Goal: Task Accomplishment & Management: Complete application form

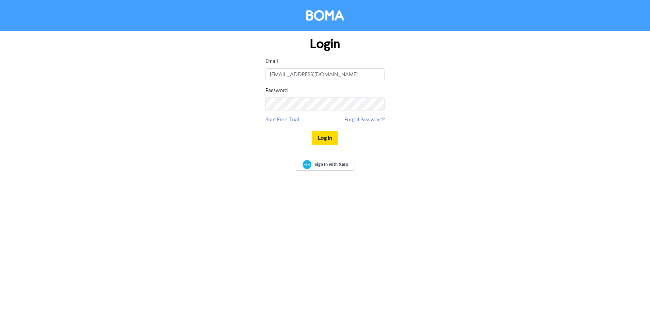
click at [312, 131] on button "Log In" at bounding box center [325, 138] width 26 height 14
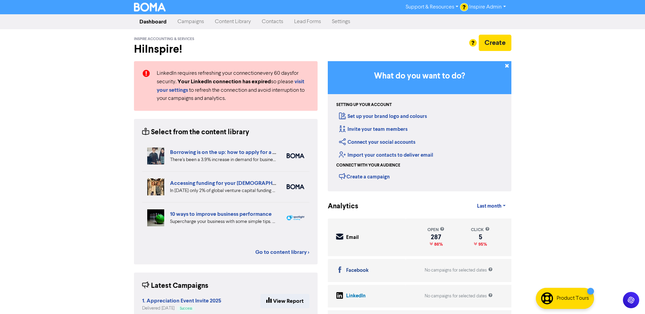
click at [279, 24] on link "Contacts" at bounding box center [272, 22] width 32 height 14
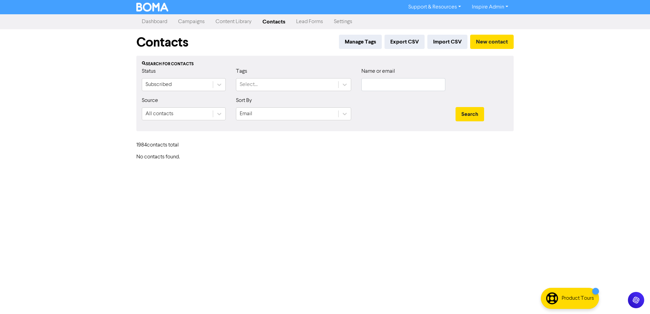
type input "[EMAIL_ADDRESS][DOMAIN_NAME]"
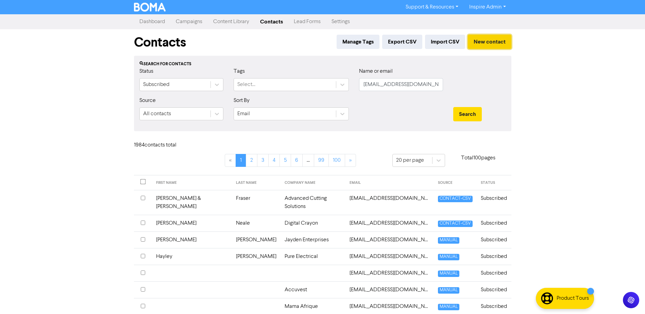
click at [490, 37] on button "New contact" at bounding box center [489, 42] width 43 height 14
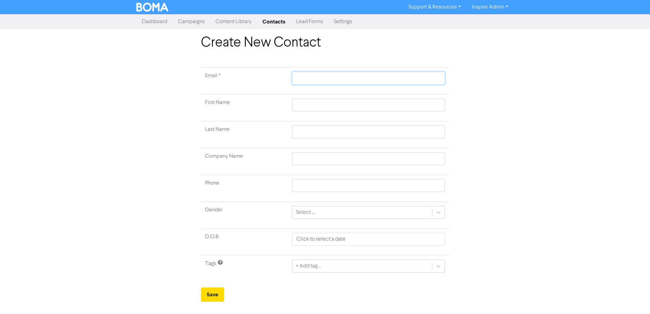
click at [306, 75] on input "text" at bounding box center [368, 78] width 153 height 13
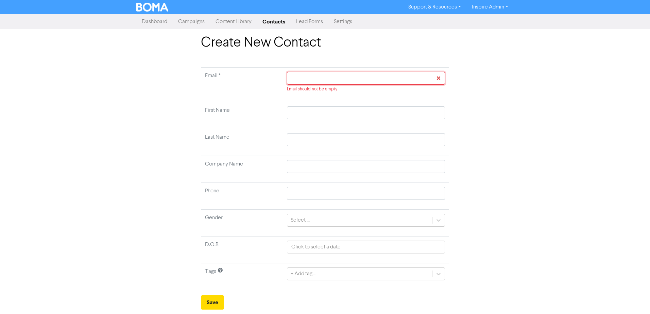
click at [309, 76] on input "text" at bounding box center [366, 78] width 158 height 13
paste input "[EMAIL_ADDRESS][DOMAIN_NAME]"
type input "[EMAIL_ADDRESS][DOMAIN_NAME]"
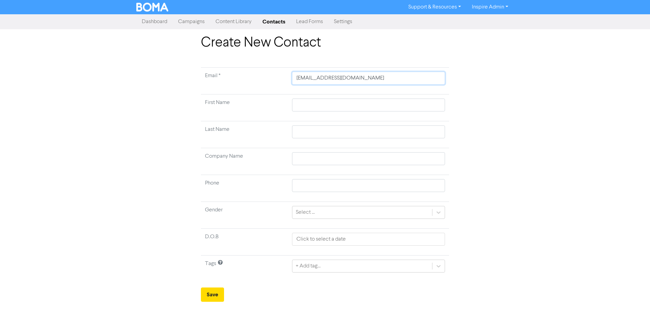
type input "[EMAIL_ADDRESS][DOMAIN_NAME]"
click at [298, 108] on input "text" at bounding box center [368, 105] width 153 height 13
type input "Z"
type input "Za"
type input "[PERSON_NAME]"
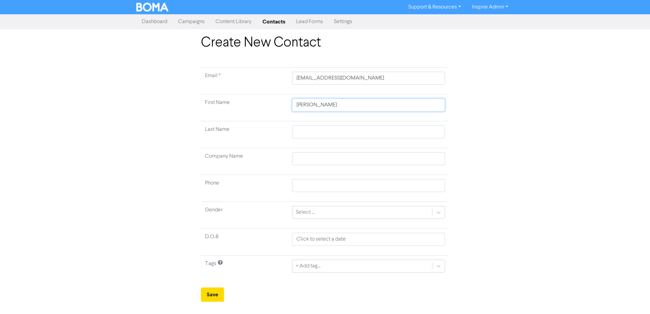
type input "[PERSON_NAME]"
type input "A"
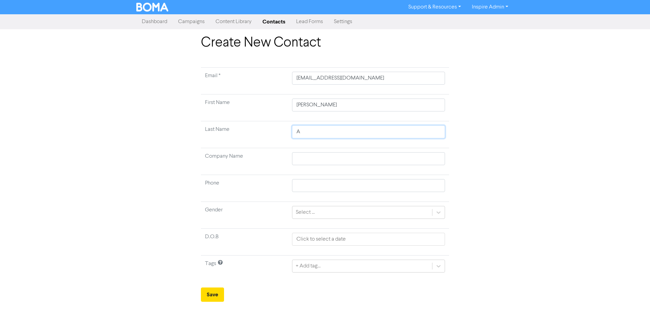
type input "Al"
type input "Alle"
type input "[PERSON_NAME]"
type input "Z"
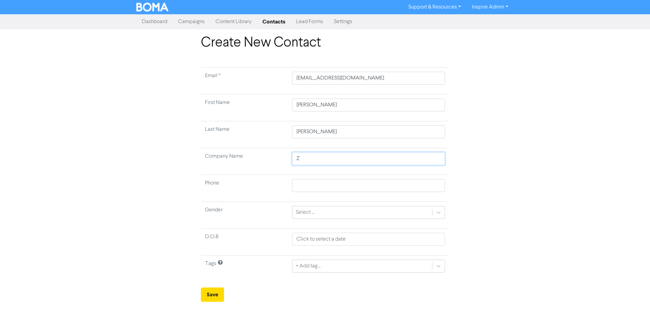
type input "Z"
type input "Z a"
type input "Z an"
type input "Z and"
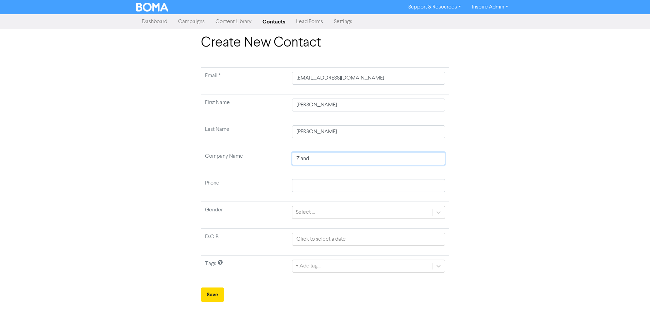
type input "Z and A"
type input "Z and A A"
type input "Z and A Al"
type input "Z and A All"
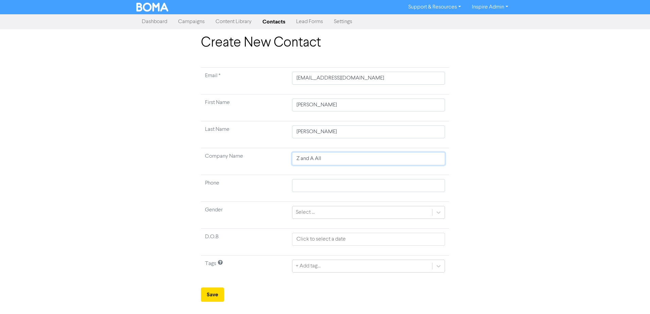
type input "Z and A Alle"
type input "Z and A [PERSON_NAME]"
type input "Z and A [PERSON_NAME] Pt"
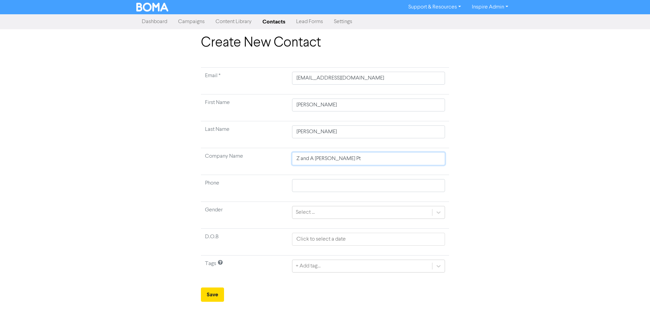
type input "Z and A [PERSON_NAME] Pty"
type input "Z and A [PERSON_NAME] Pty L"
type input "Z and A [PERSON_NAME] Pty Lt"
type input "Z and A [PERSON_NAME] Pty Ltd"
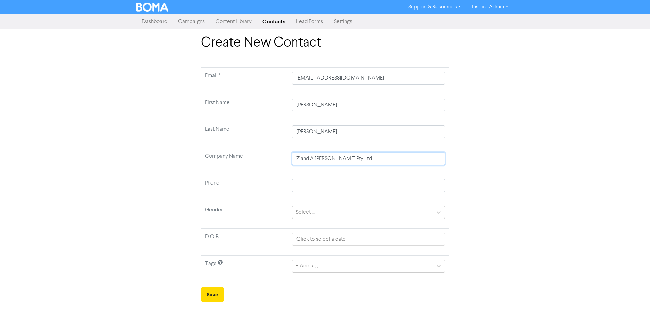
type input "Z and A [PERSON_NAME] Pty Ltd"
click at [303, 187] on input "text" at bounding box center [368, 185] width 153 height 13
paste input "0474215893"
type input "0474215893"
click at [305, 212] on div "Select ..." at bounding box center [305, 212] width 19 height 8
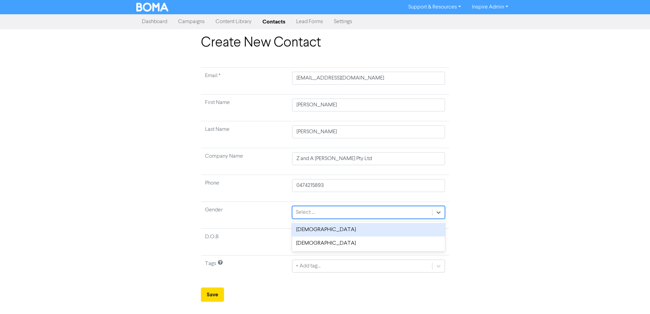
click at [307, 230] on div "[DEMOGRAPHIC_DATA]" at bounding box center [368, 230] width 153 height 14
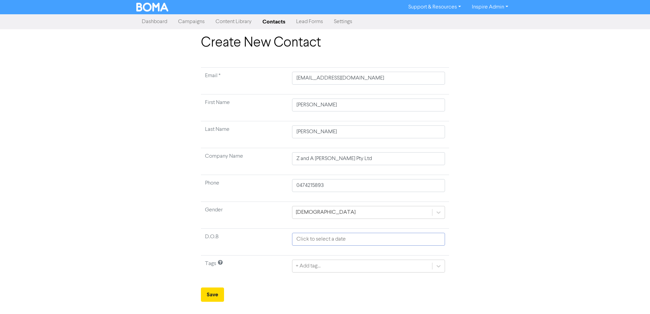
click at [317, 237] on input "text" at bounding box center [368, 239] width 153 height 13
select select "9"
select select "2025"
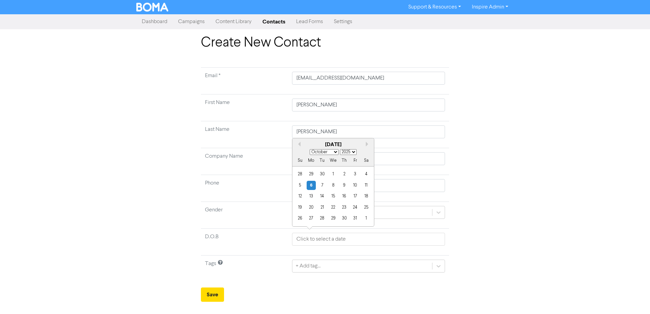
click at [264, 231] on td "D.O.B" at bounding box center [244, 242] width 87 height 27
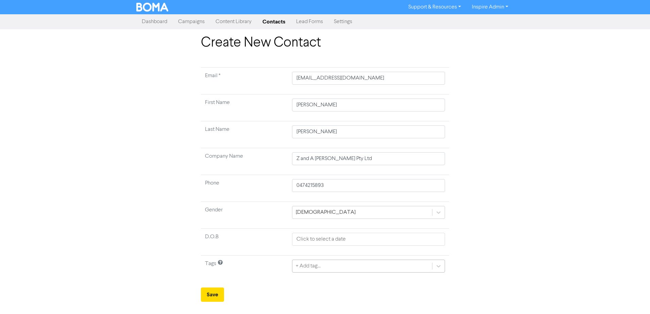
click at [308, 266] on div "+ Add tag..." at bounding box center [368, 266] width 153 height 13
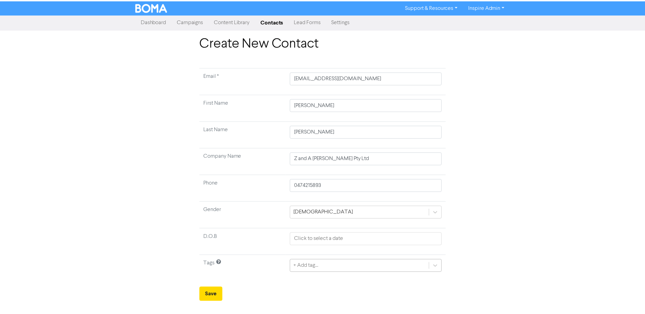
scroll to position [63, 0]
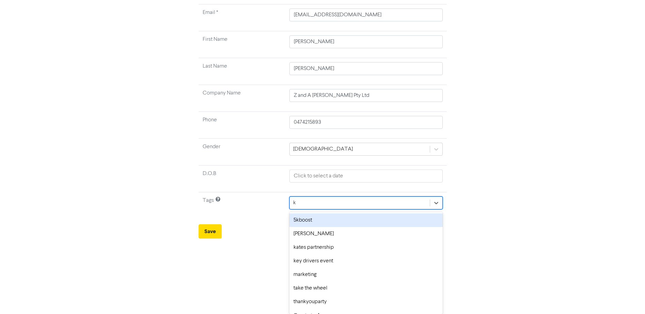
type input "ka"
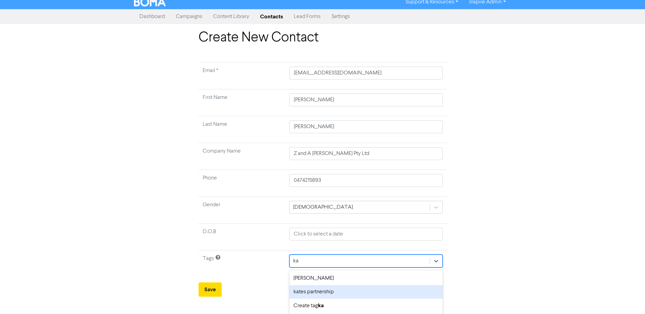
click at [310, 289] on div "kates partnership" at bounding box center [365, 292] width 153 height 14
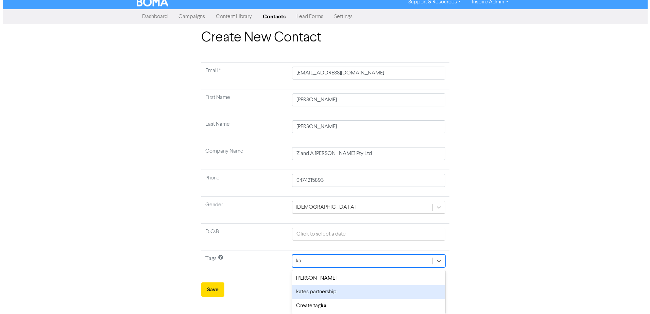
scroll to position [0, 0]
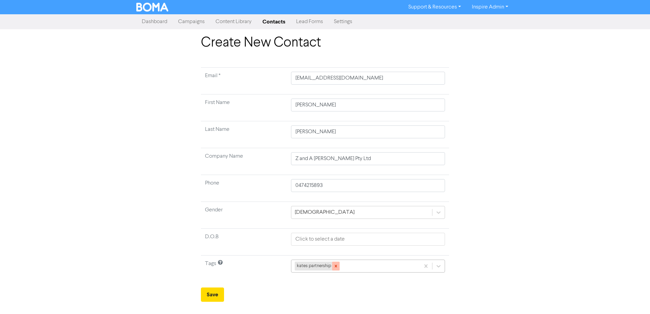
click at [337, 268] on icon at bounding box center [335, 266] width 5 height 5
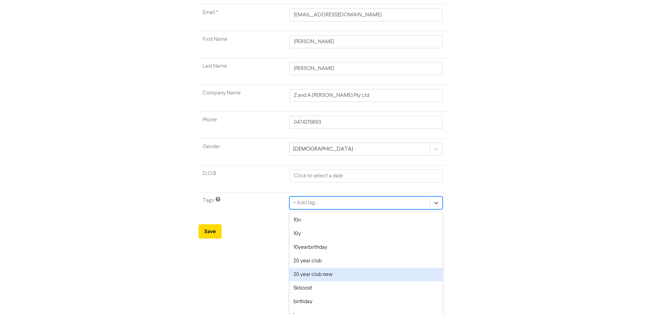
click at [337, 209] on div "option 20 year club new focused, 5 of 42. 42 results available. Use Up and Down…" at bounding box center [365, 202] width 153 height 13
type input "ka"
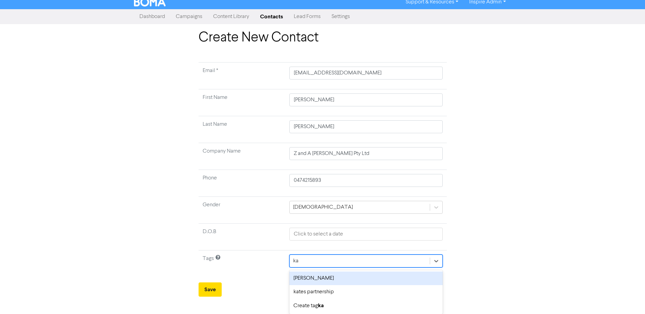
click at [330, 275] on div "[PERSON_NAME]" at bounding box center [365, 279] width 153 height 14
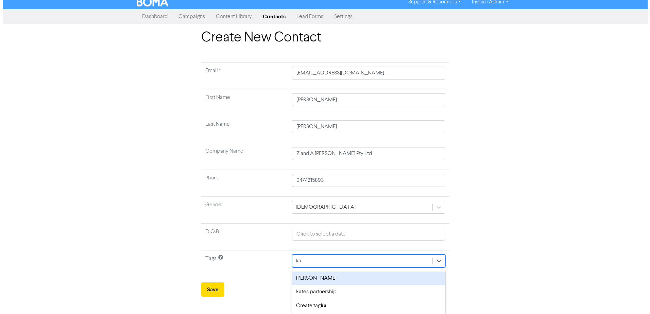
scroll to position [0, 0]
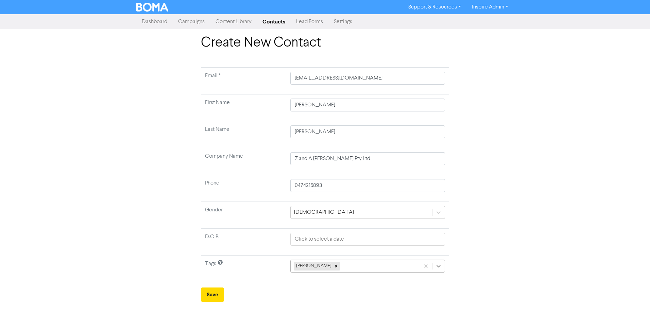
click at [442, 266] on div "[PERSON_NAME]" at bounding box center [367, 266] width 155 height 13
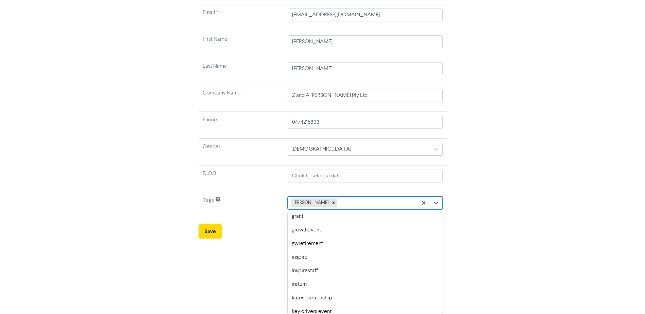
scroll to position [204, 0]
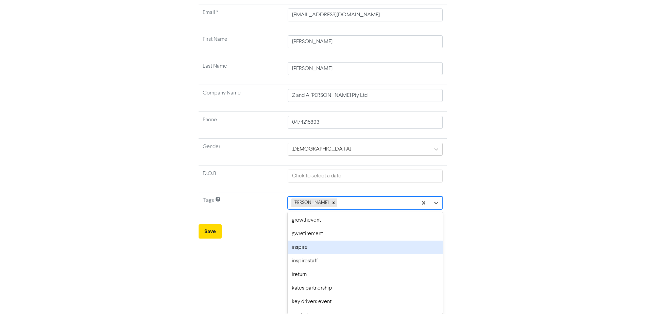
click at [413, 252] on div "inspire" at bounding box center [364, 248] width 155 height 14
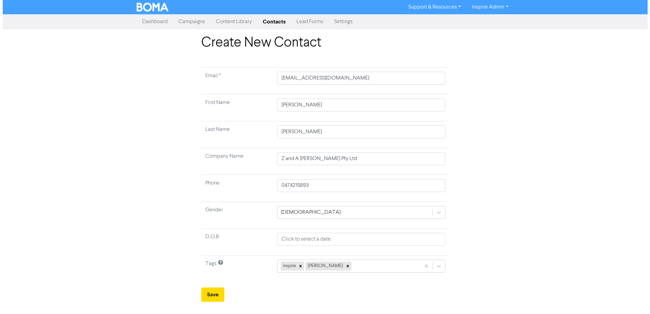
scroll to position [0, 0]
click at [436, 261] on div "inspire [PERSON_NAME]" at bounding box center [361, 266] width 168 height 13
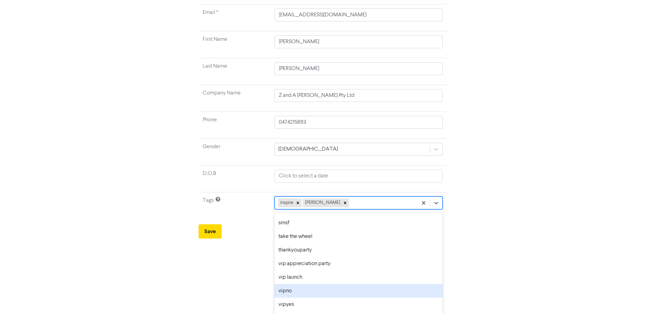
scroll to position [444, 0]
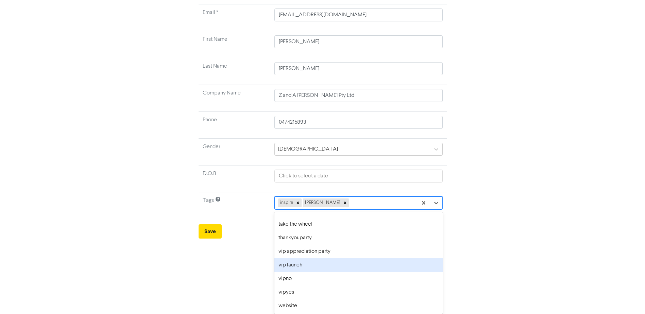
click at [475, 225] on div "Create New Contact Email * [EMAIL_ADDRESS][DOMAIN_NAME] First Name [PERSON_NAME…" at bounding box center [322, 104] width 387 height 267
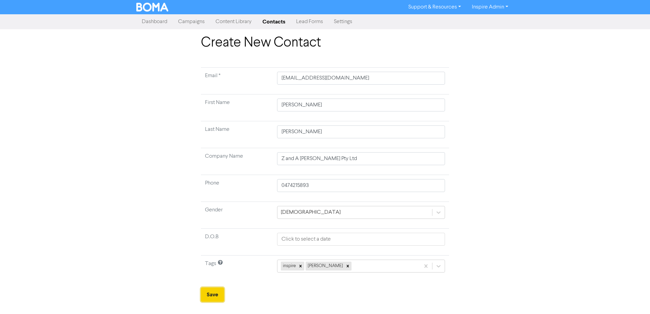
click at [216, 295] on button "Save" at bounding box center [212, 294] width 23 height 14
